Goal: Find specific page/section

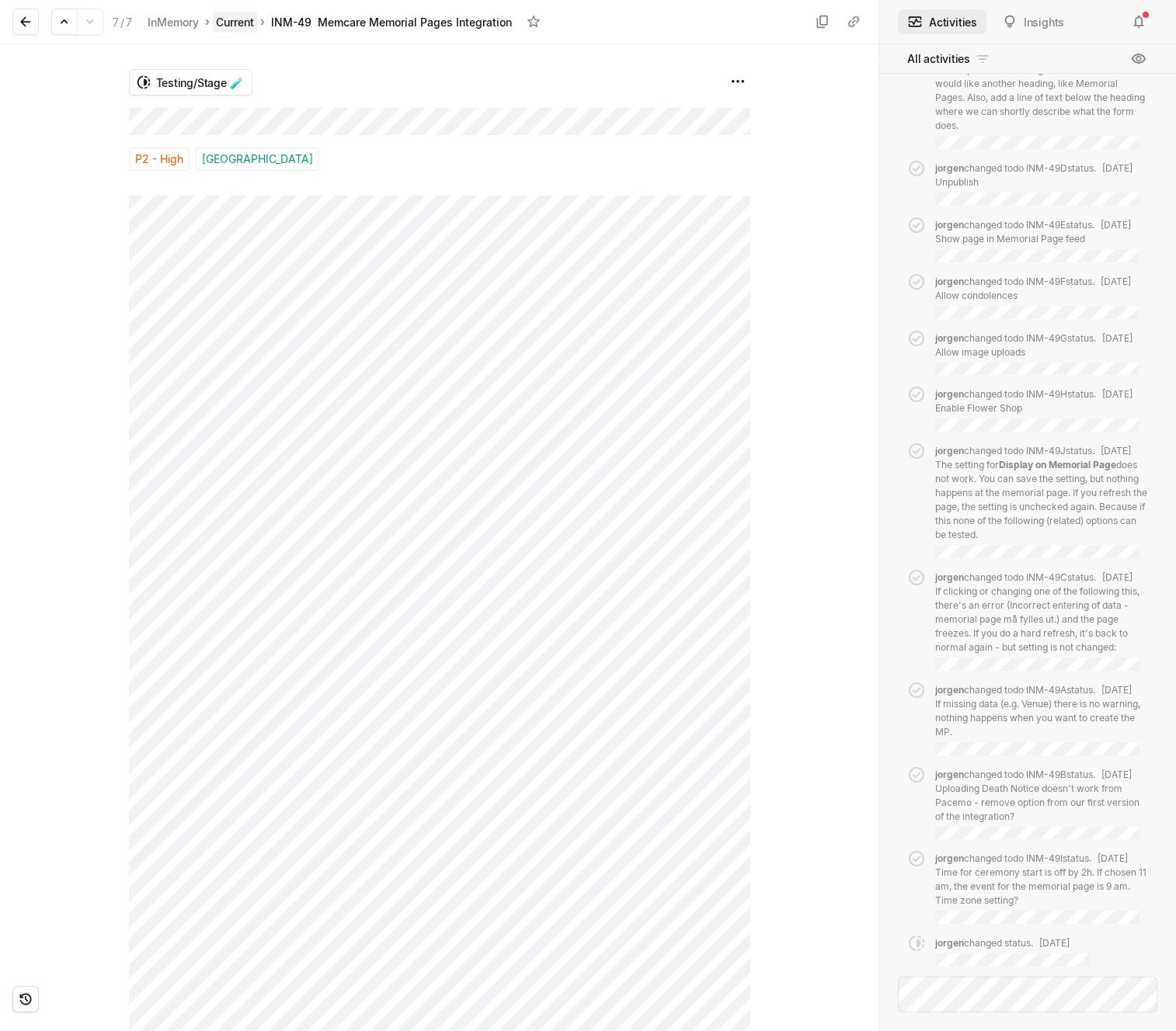
click at [220, 23] on link "Current" at bounding box center [234, 22] width 44 height 21
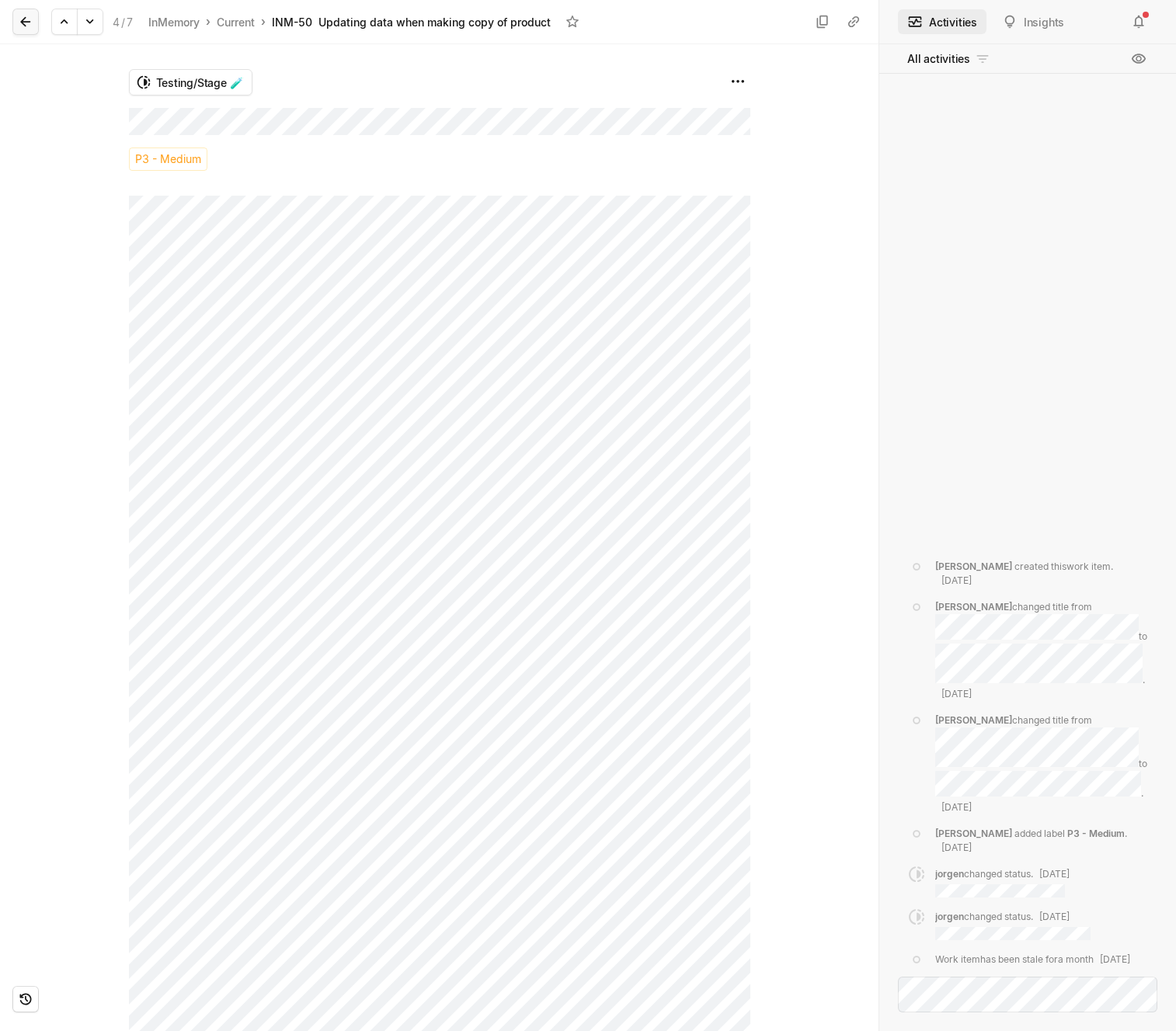
click at [20, 19] on icon at bounding box center [26, 21] width 15 height 15
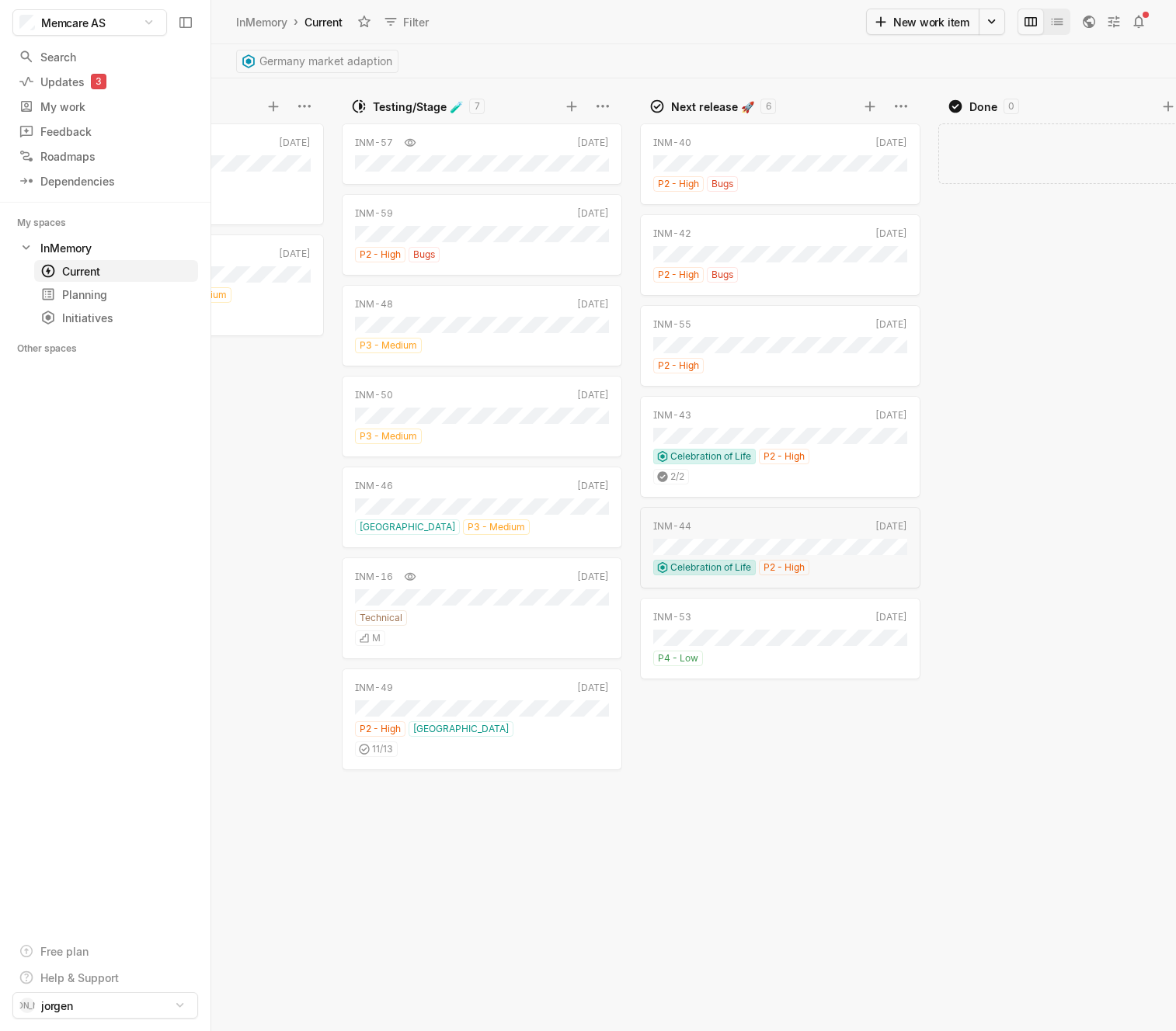
scroll to position [0, 589]
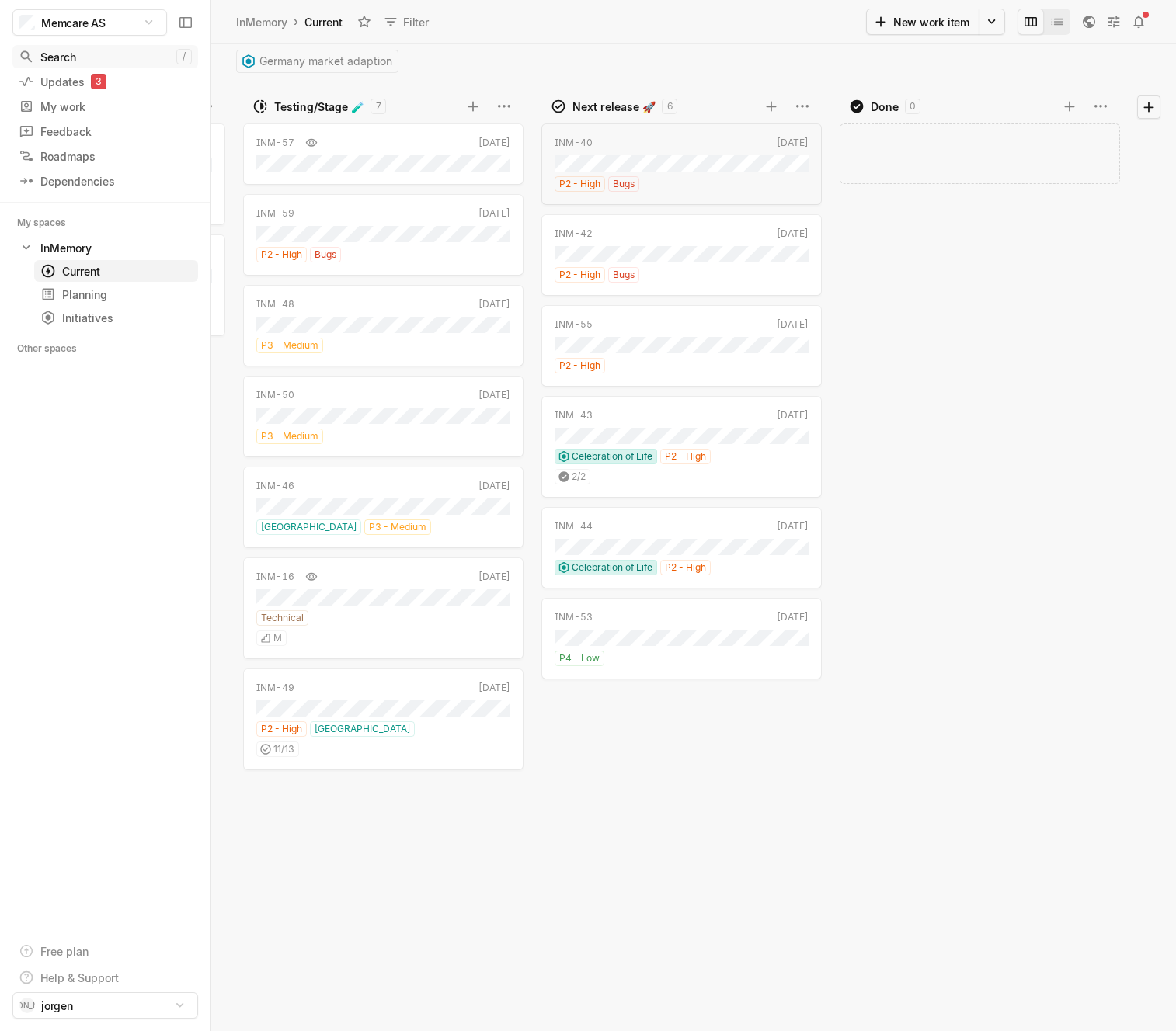
click at [86, 54] on div "Search" at bounding box center [97, 57] width 157 height 16
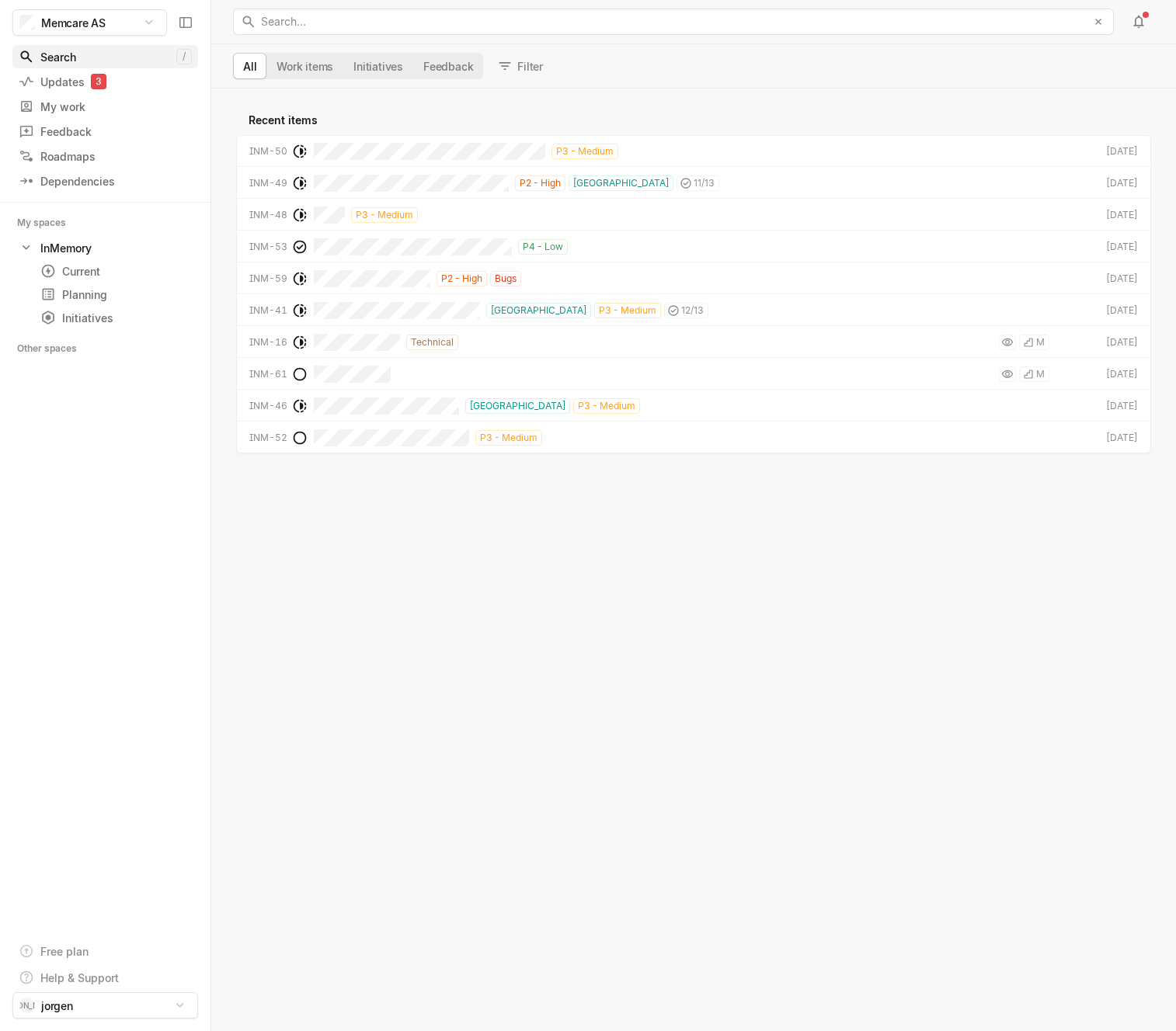
scroll to position [934, 957]
